Goal: Task Accomplishment & Management: Use online tool/utility

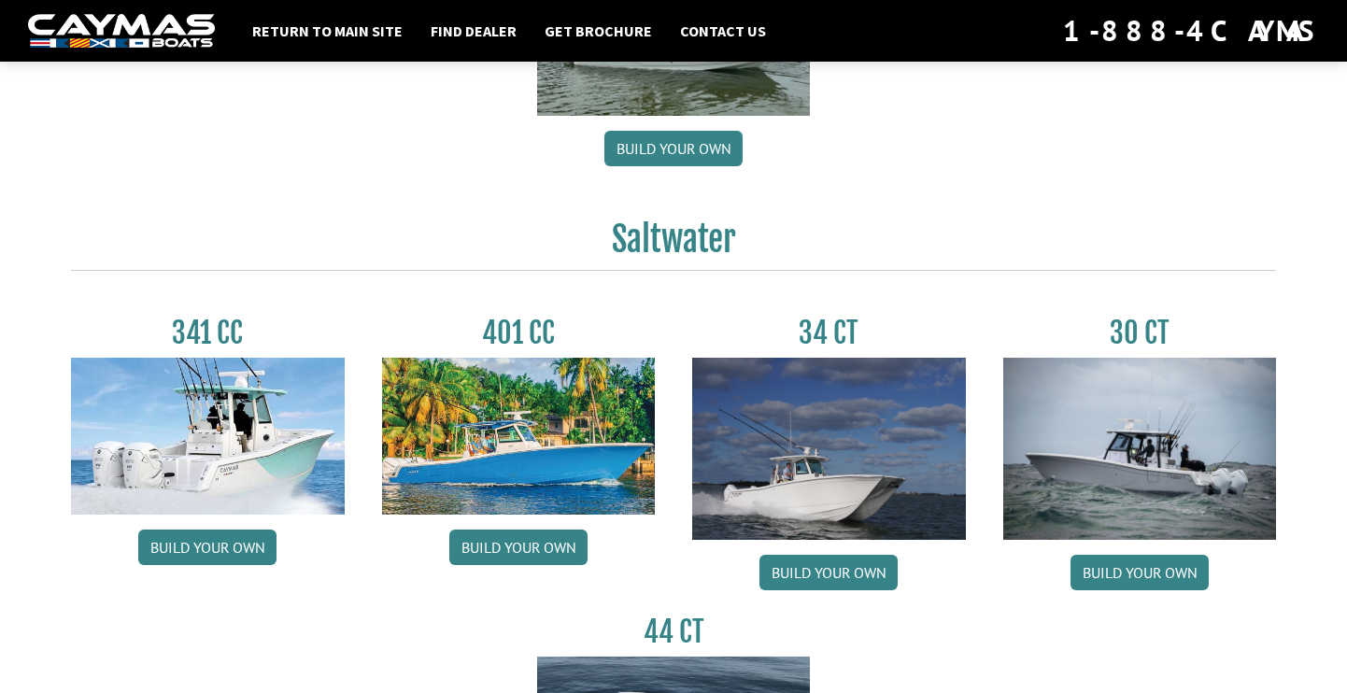
scroll to position [680, 0]
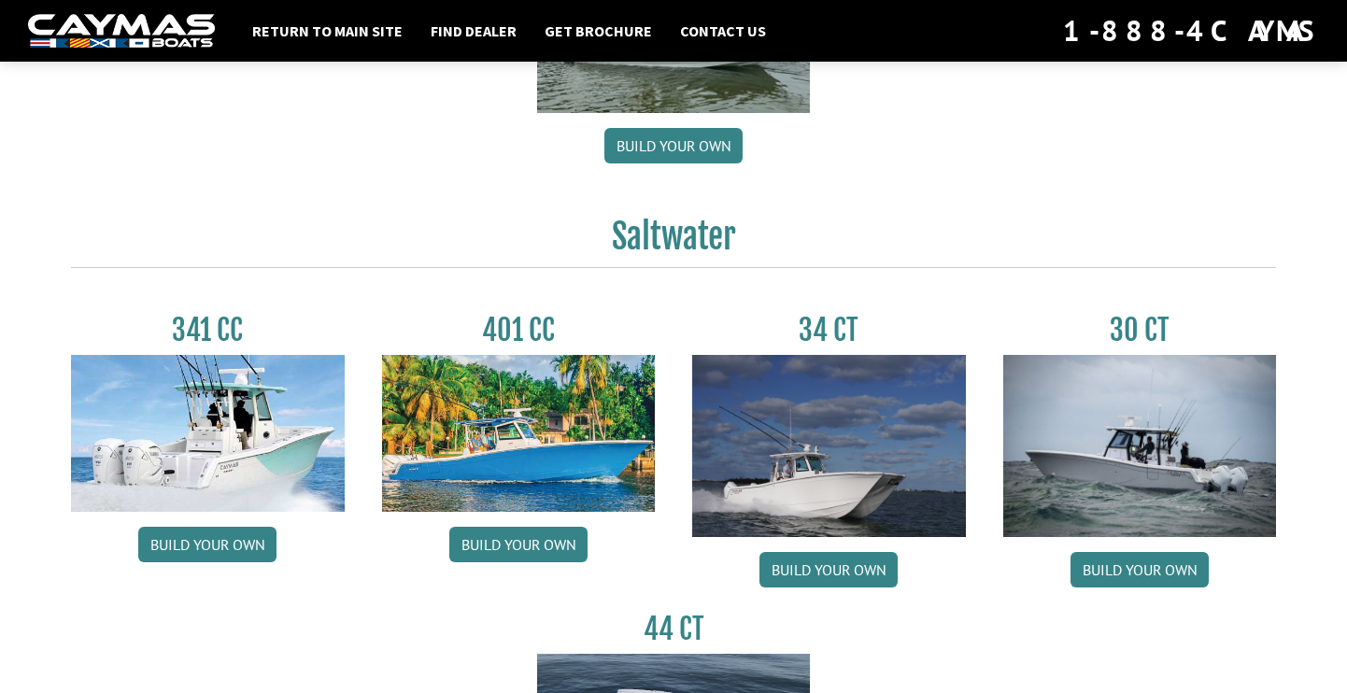
click at [1094, 469] on img at bounding box center [1140, 446] width 274 height 182
click at [1124, 561] on link "Build your own" at bounding box center [1139, 569] width 138 height 35
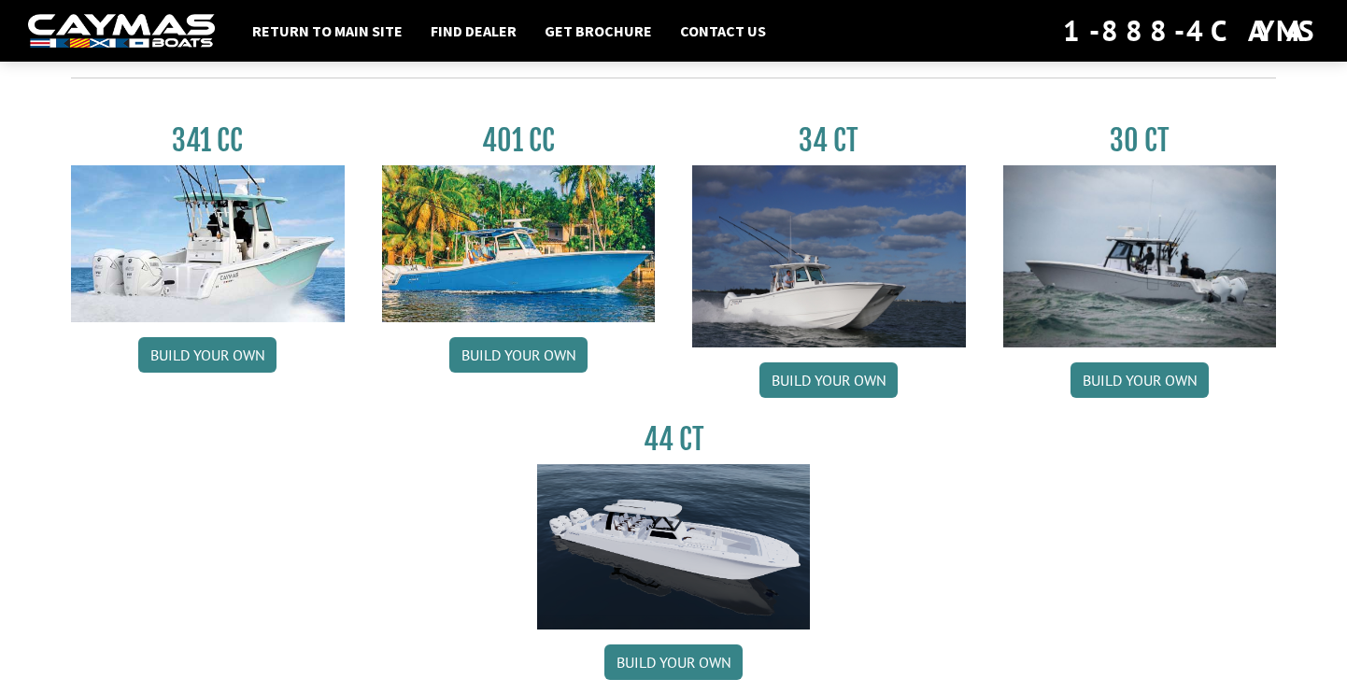
scroll to position [866, 0]
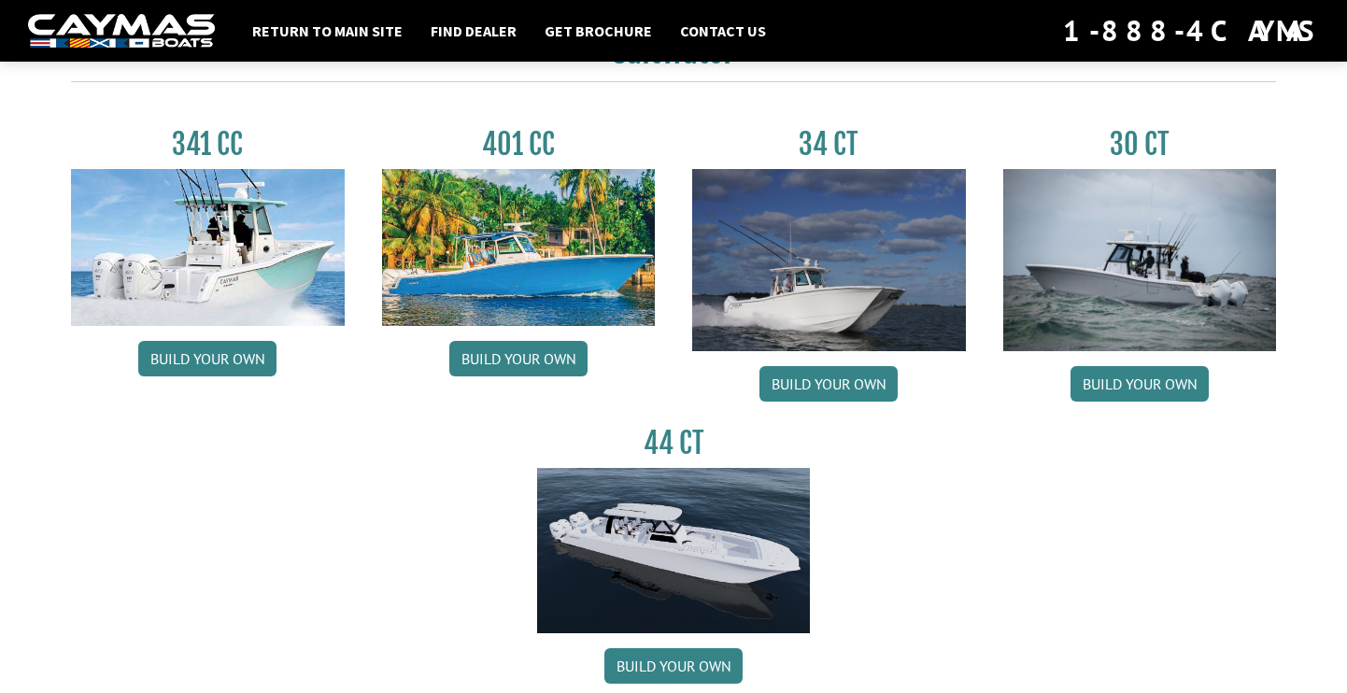
click at [1018, 232] on img at bounding box center [1140, 260] width 274 height 182
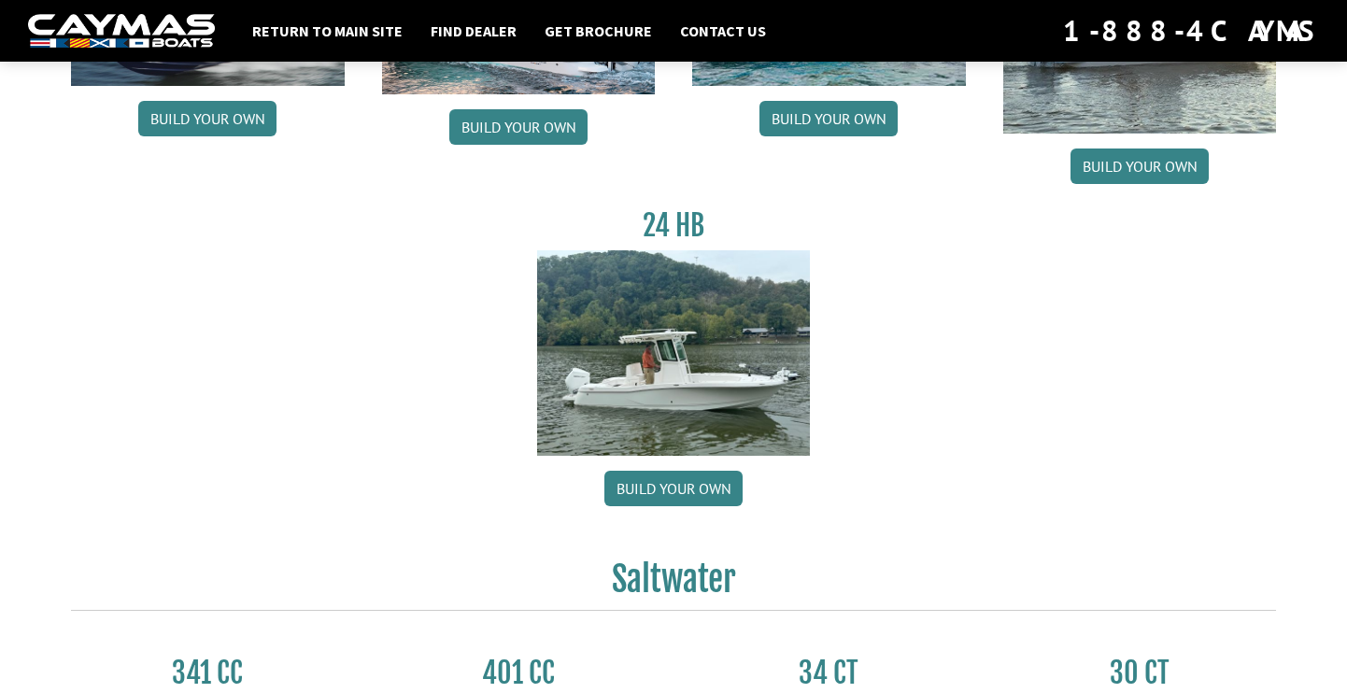
scroll to position [164, 0]
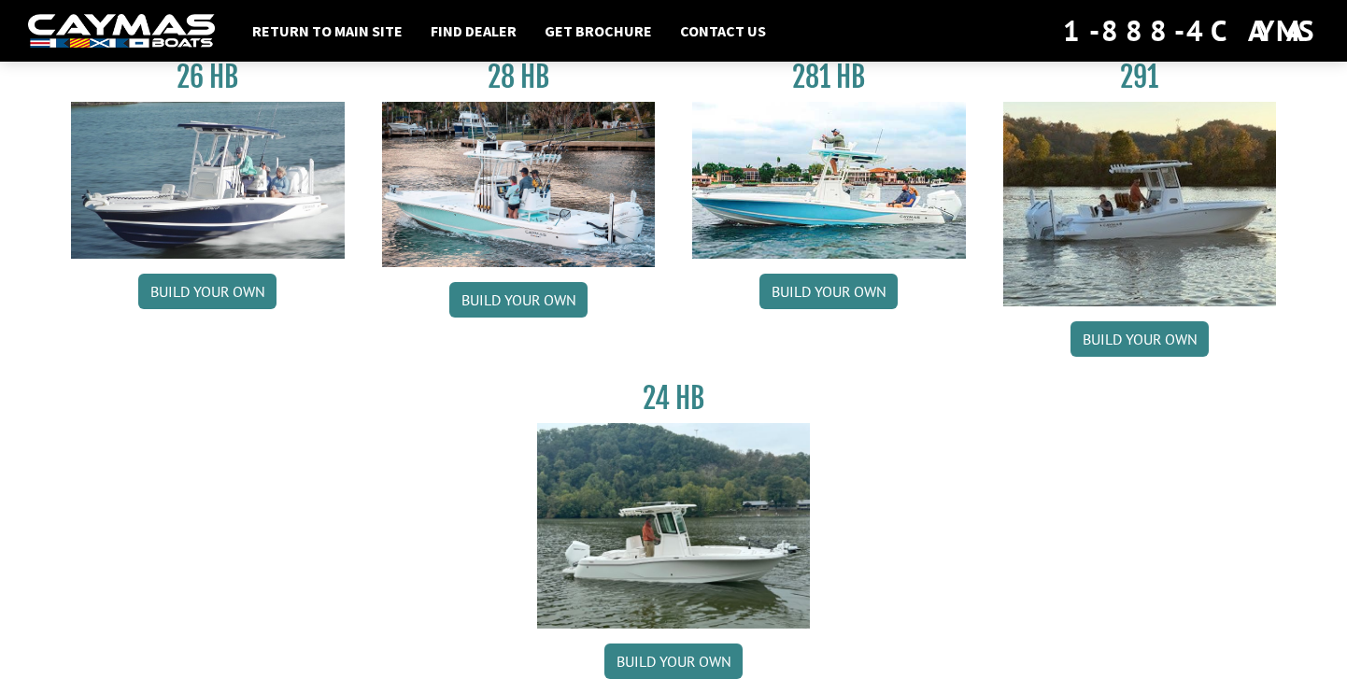
click at [174, 16] on img at bounding box center [121, 31] width 187 height 35
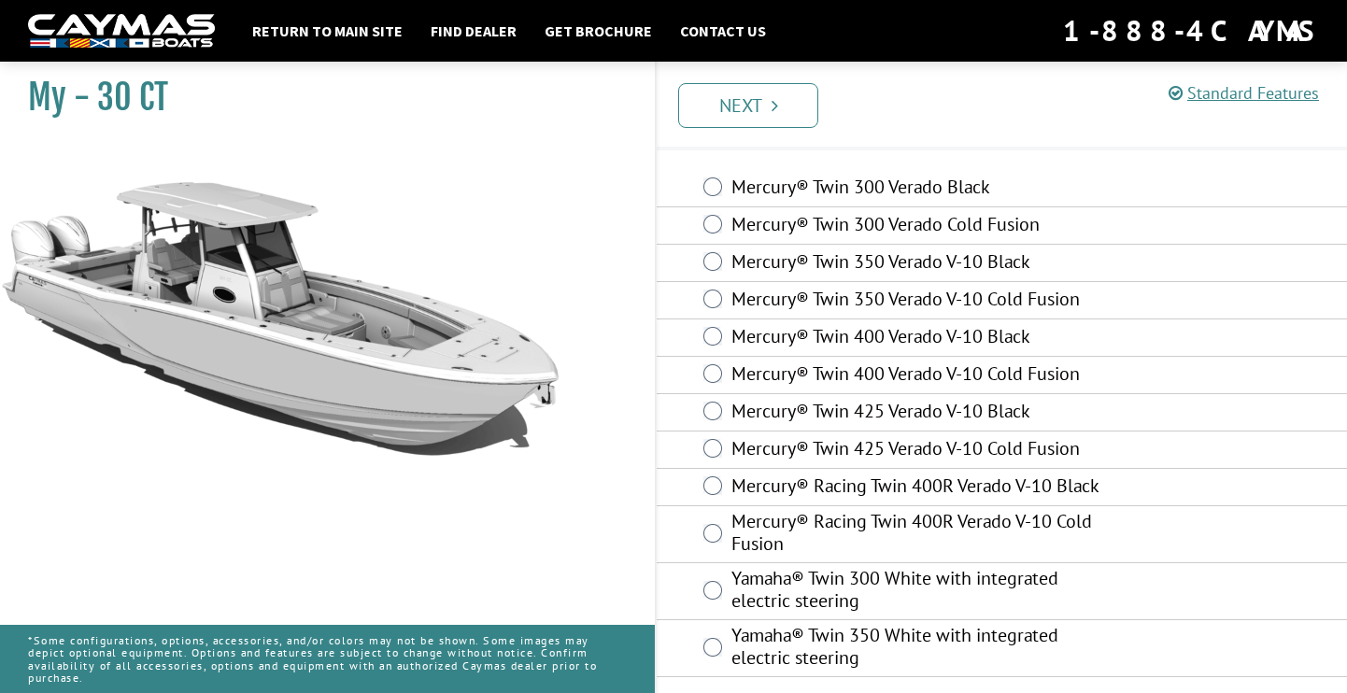
scroll to position [74, 0]
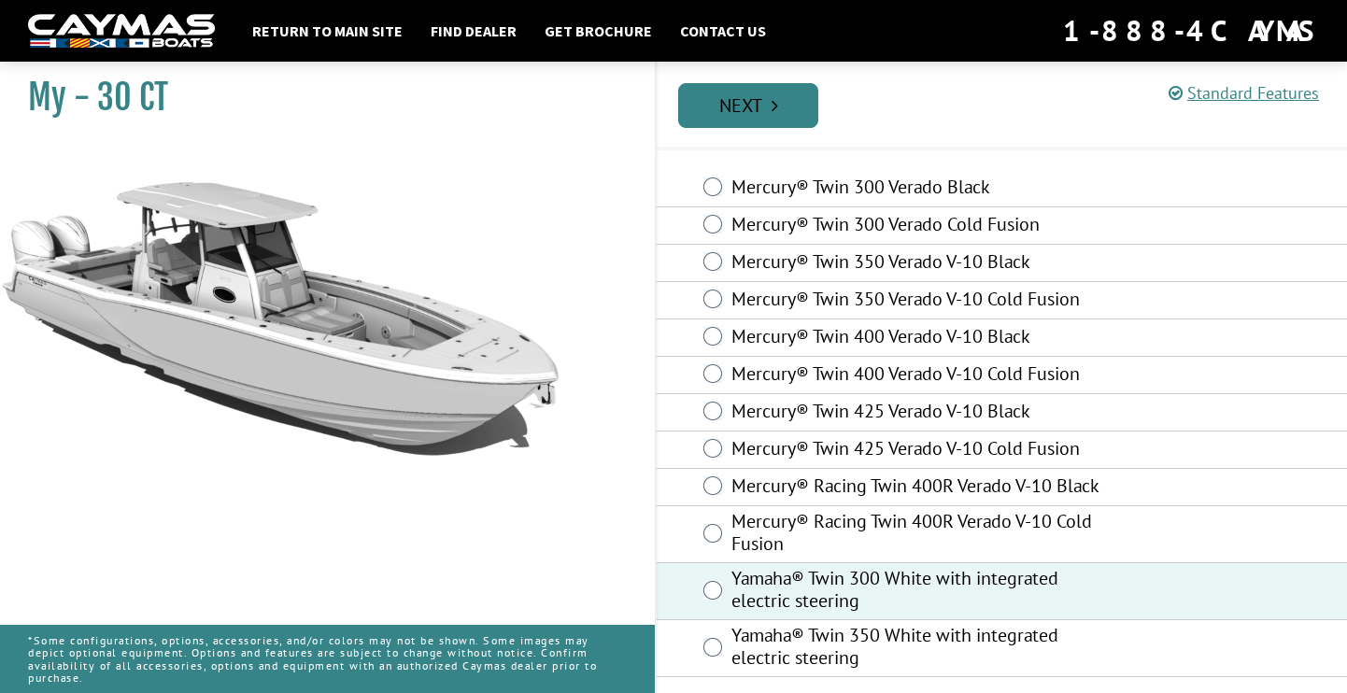
click at [775, 88] on link "Next" at bounding box center [748, 105] width 140 height 45
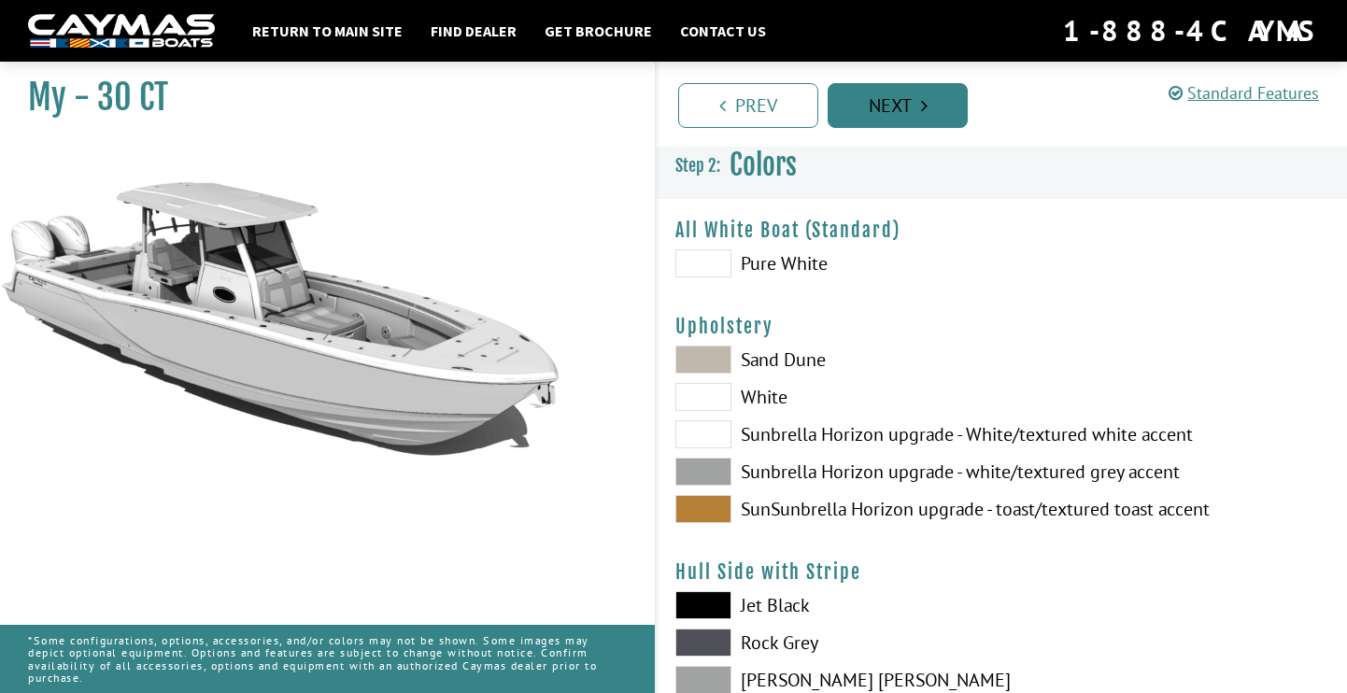
scroll to position [0, 0]
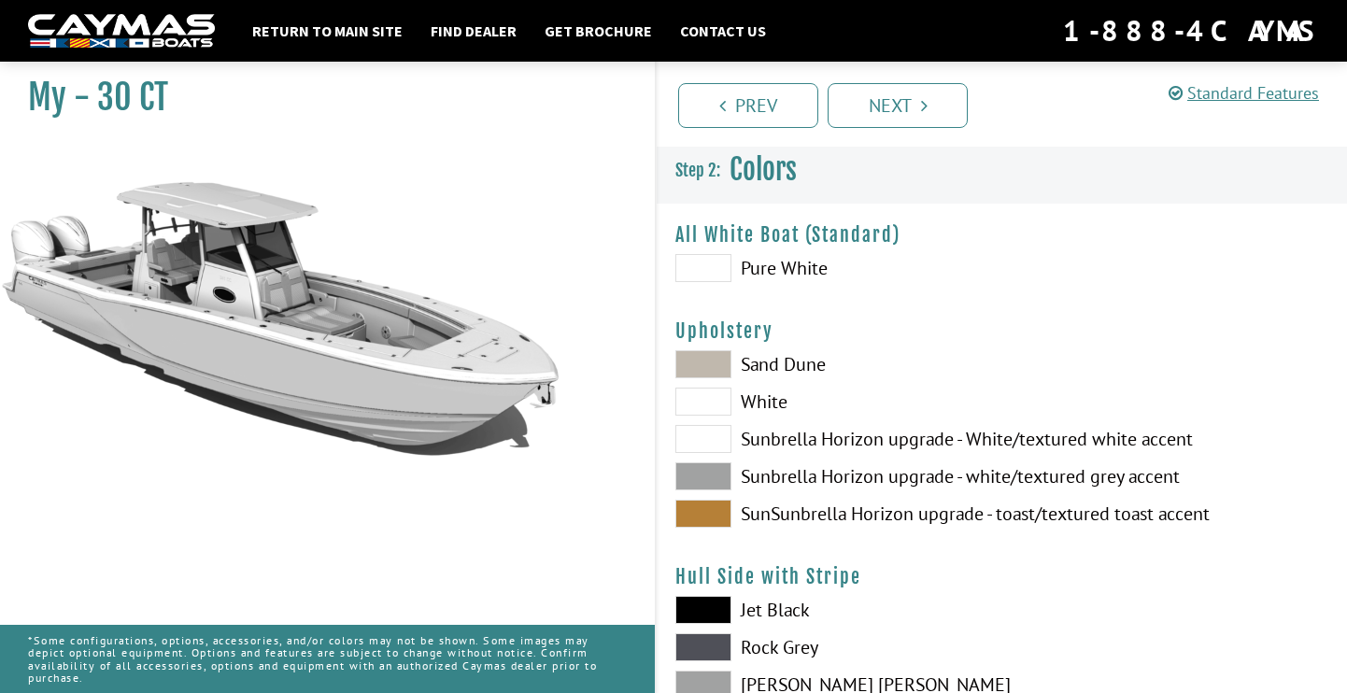
click at [722, 279] on span at bounding box center [703, 268] width 56 height 28
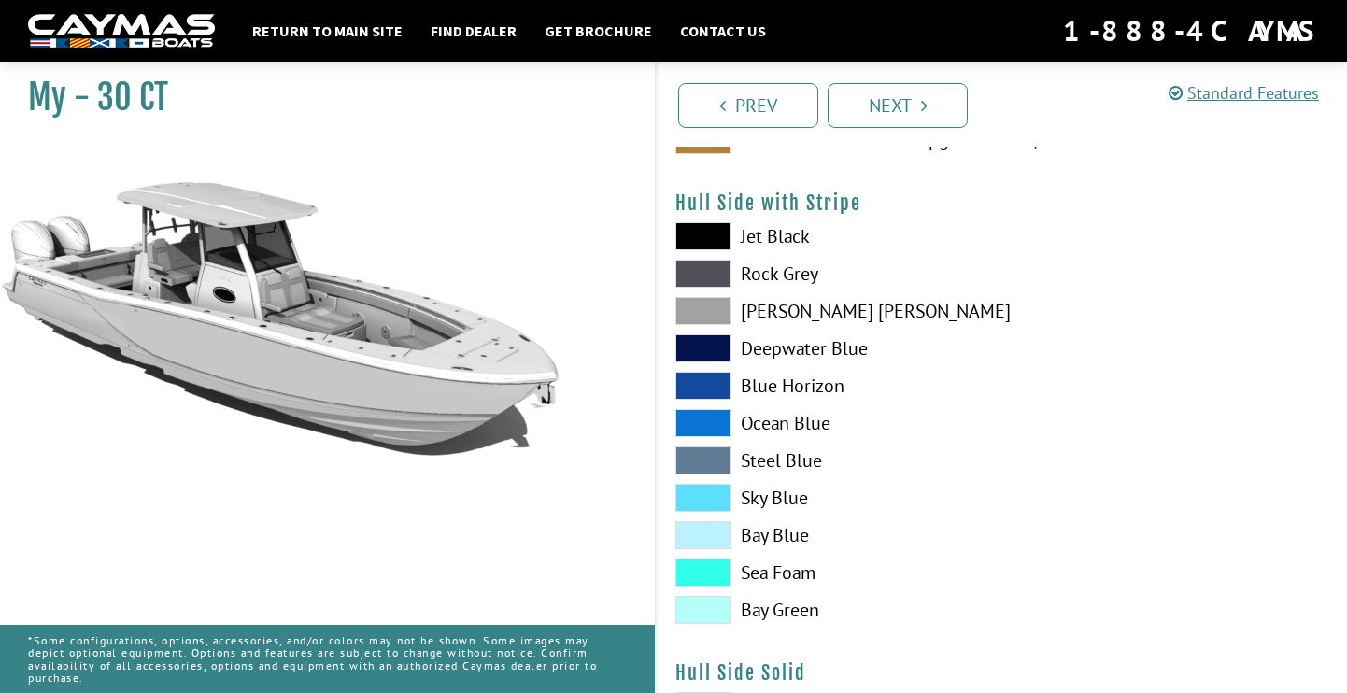
scroll to position [406, 0]
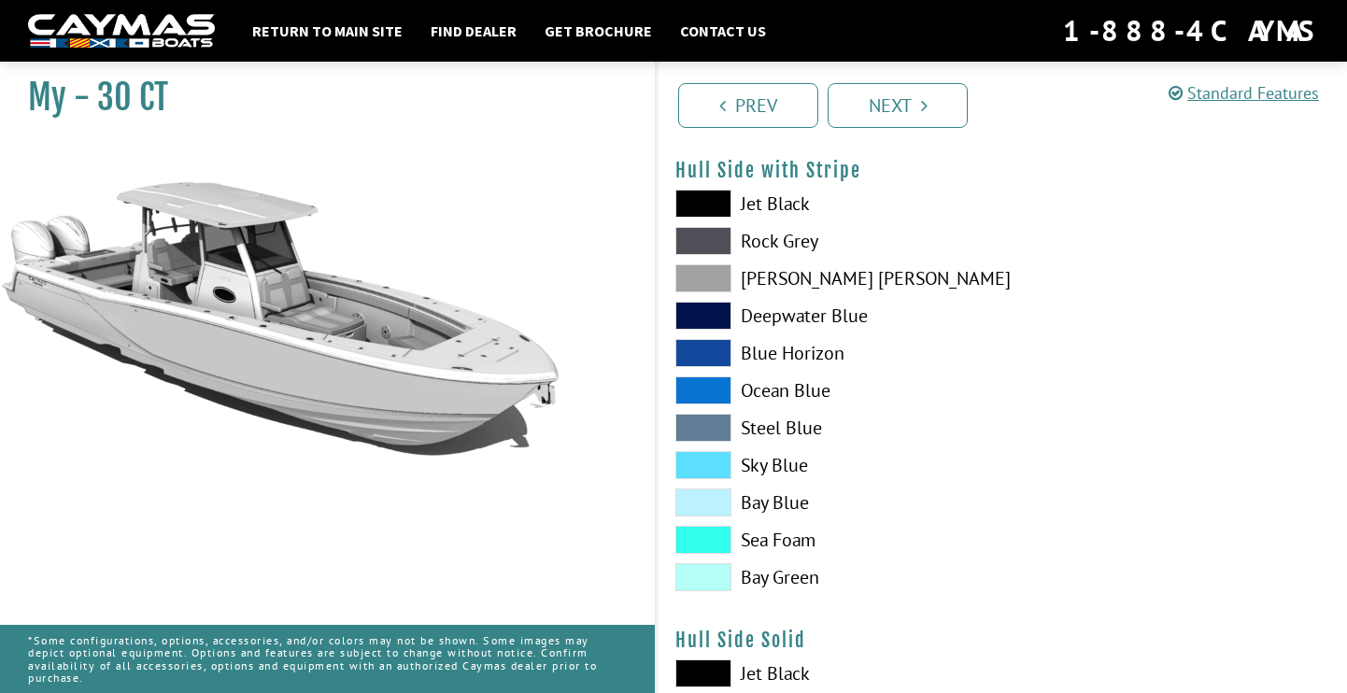
click at [728, 491] on span at bounding box center [703, 502] width 56 height 28
click at [878, 114] on link "Next" at bounding box center [897, 105] width 140 height 45
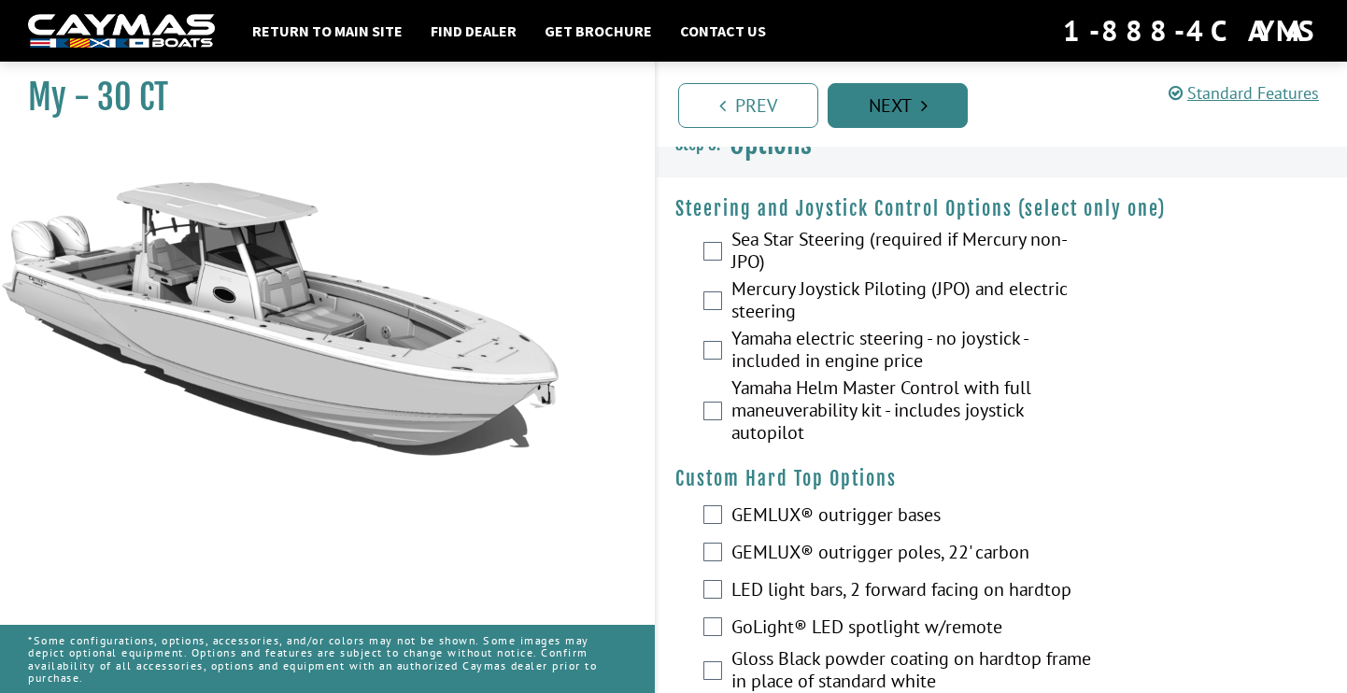
scroll to position [0, 0]
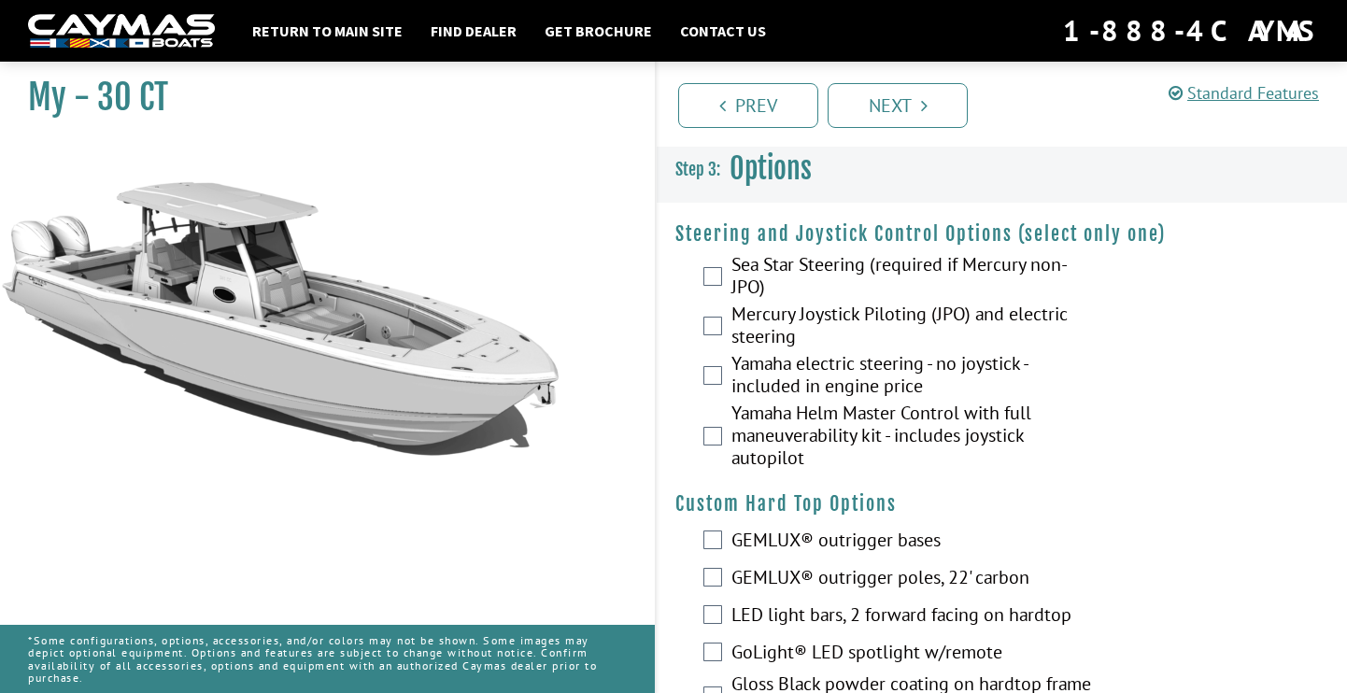
click at [828, 412] on label "Yamaha Helm Master Control with full maneuverability kit - includes joystick au…" at bounding box center [915, 438] width 369 height 72
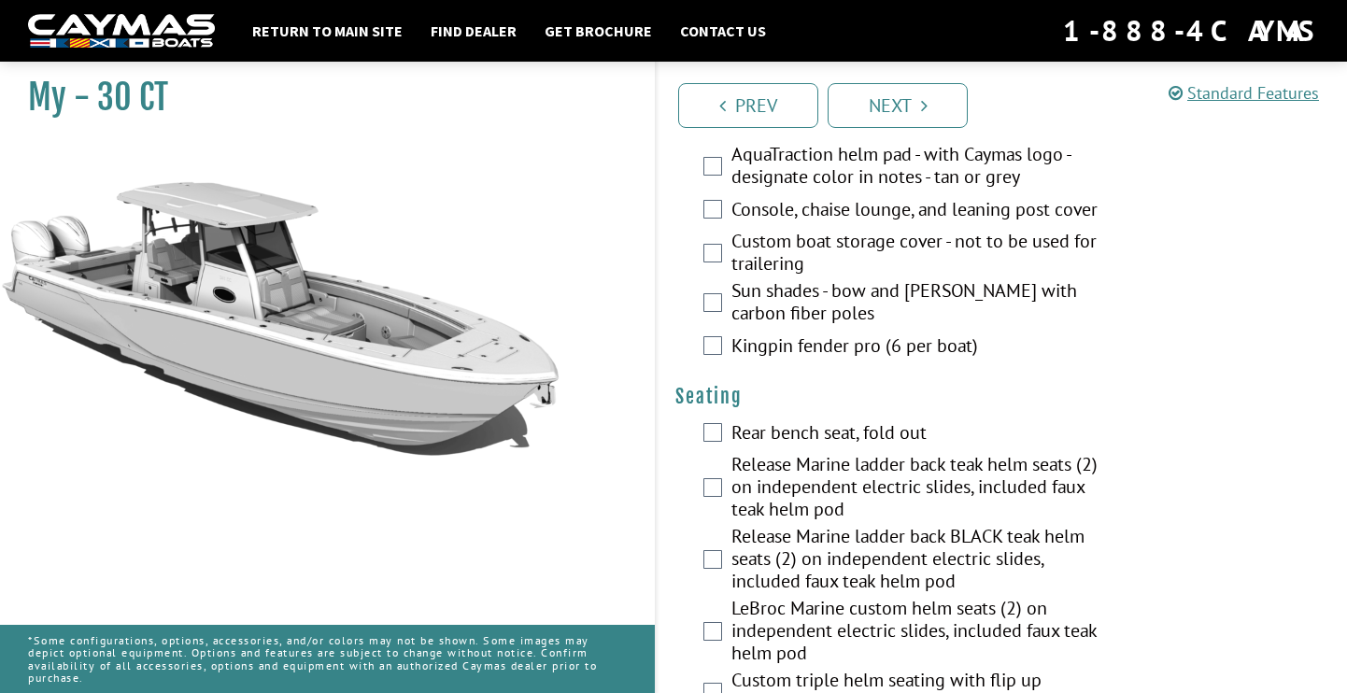
scroll to position [1834, 0]
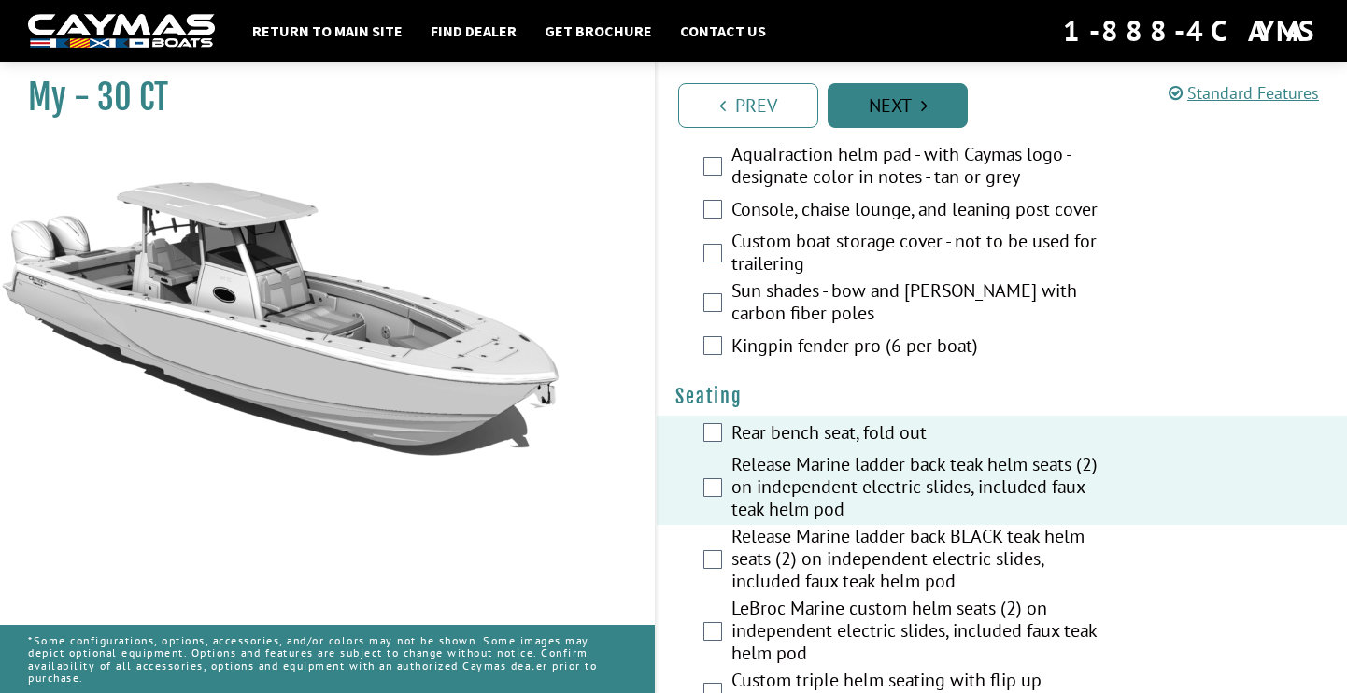
click at [919, 108] on link "Next" at bounding box center [897, 105] width 140 height 45
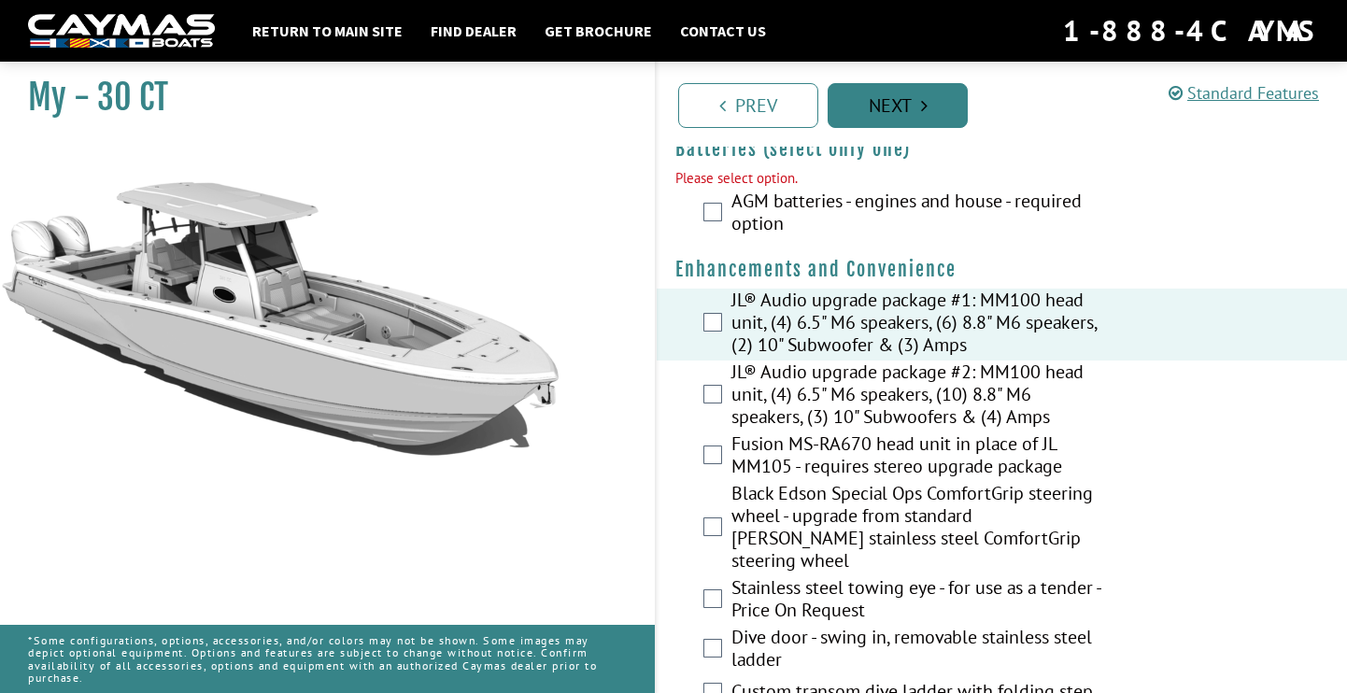
scroll to position [634, 0]
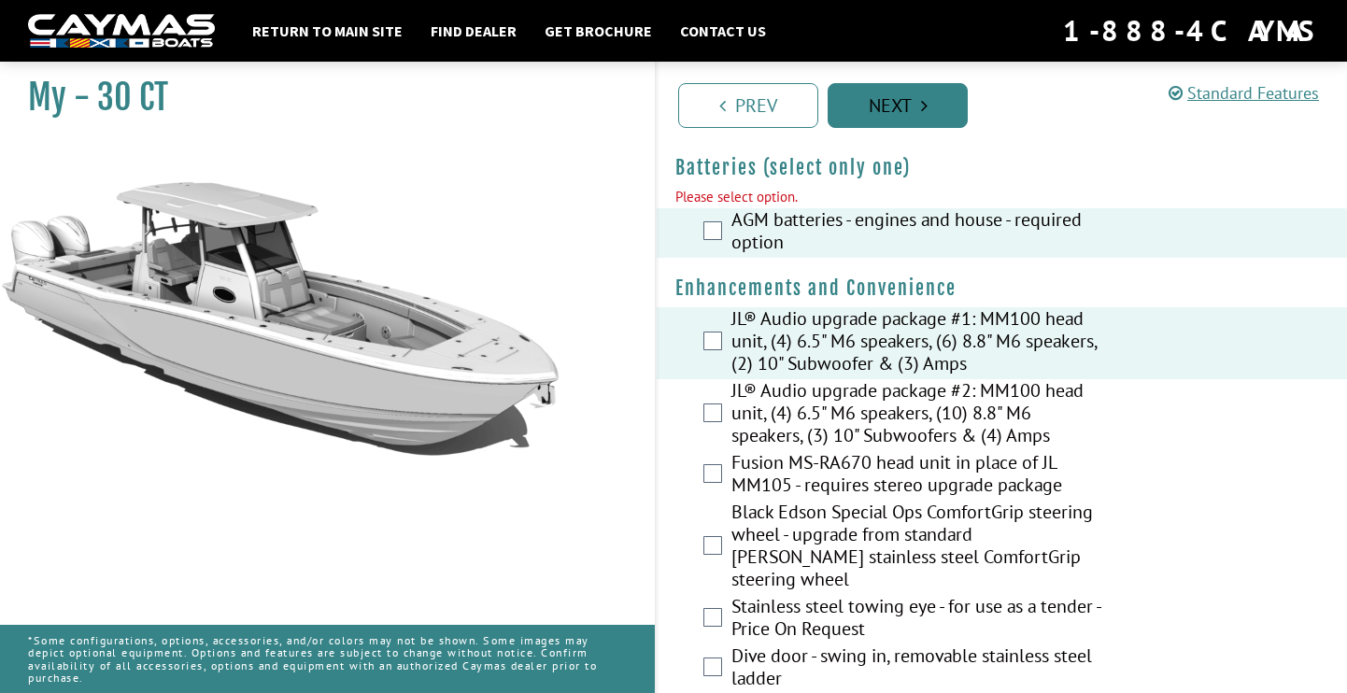
click at [863, 106] on link "Next" at bounding box center [897, 105] width 140 height 45
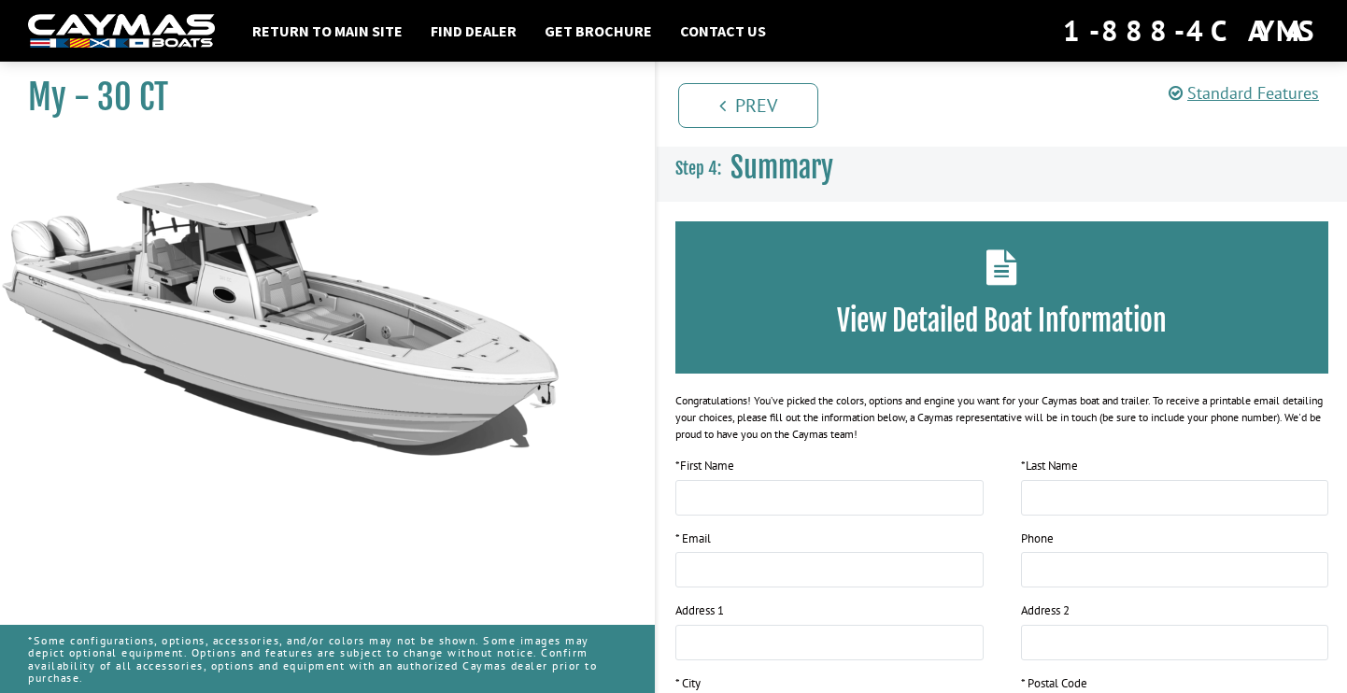
scroll to position [0, 0]
